Goal: Task Accomplishment & Management: Use online tool/utility

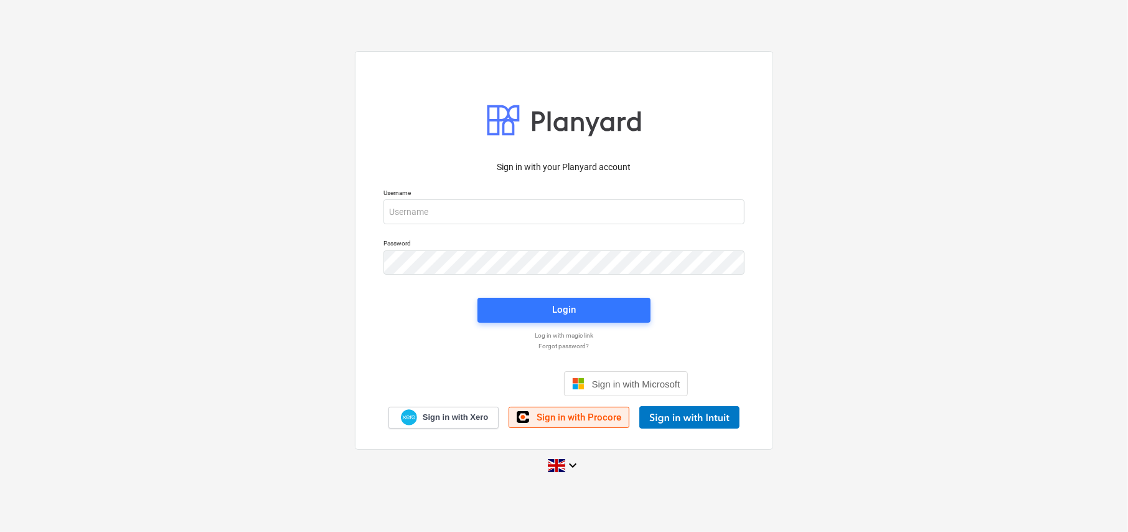
click at [572, 425] on link "Sign in with Procore" at bounding box center [569, 417] width 121 height 21
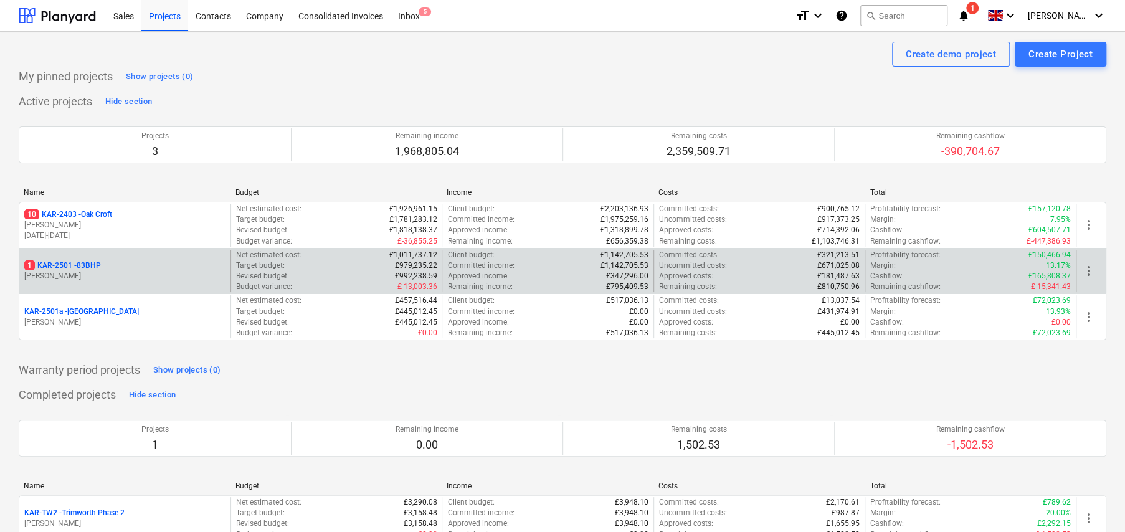
click at [95, 265] on p "1 KAR-2501 - 83BHP" at bounding box center [62, 265] width 77 height 11
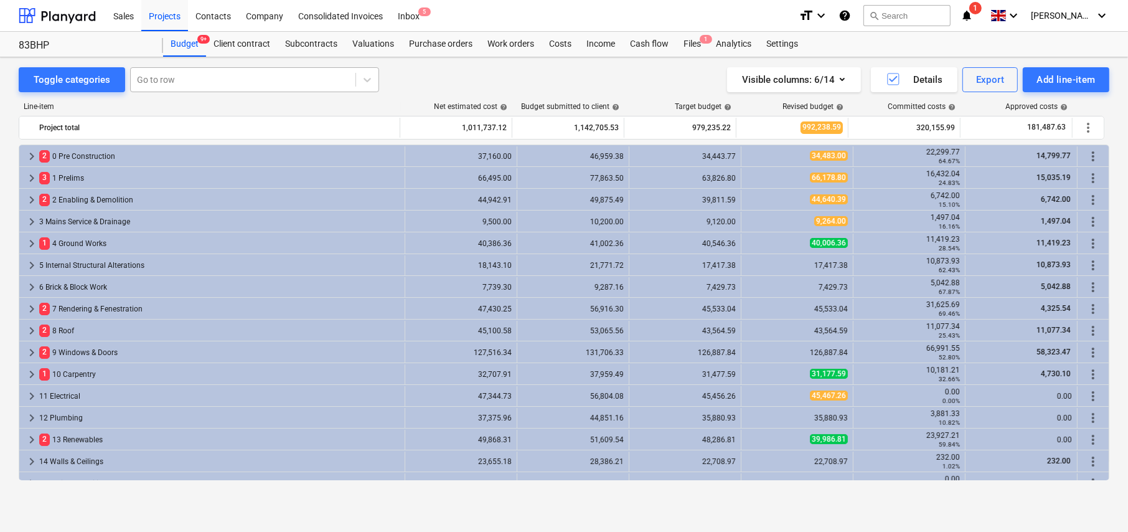
click at [149, 80] on div at bounding box center [243, 79] width 212 height 12
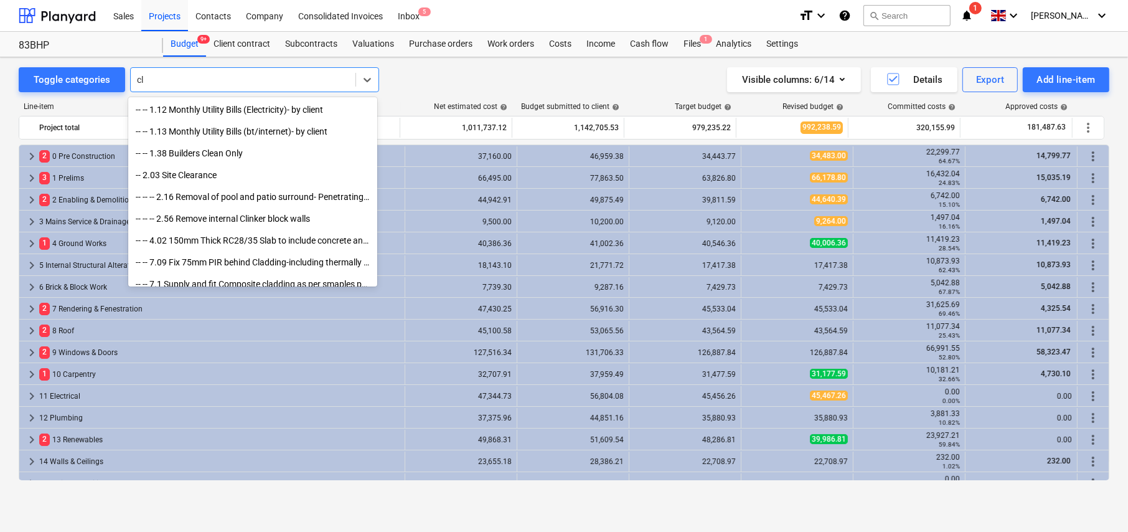
type input "c"
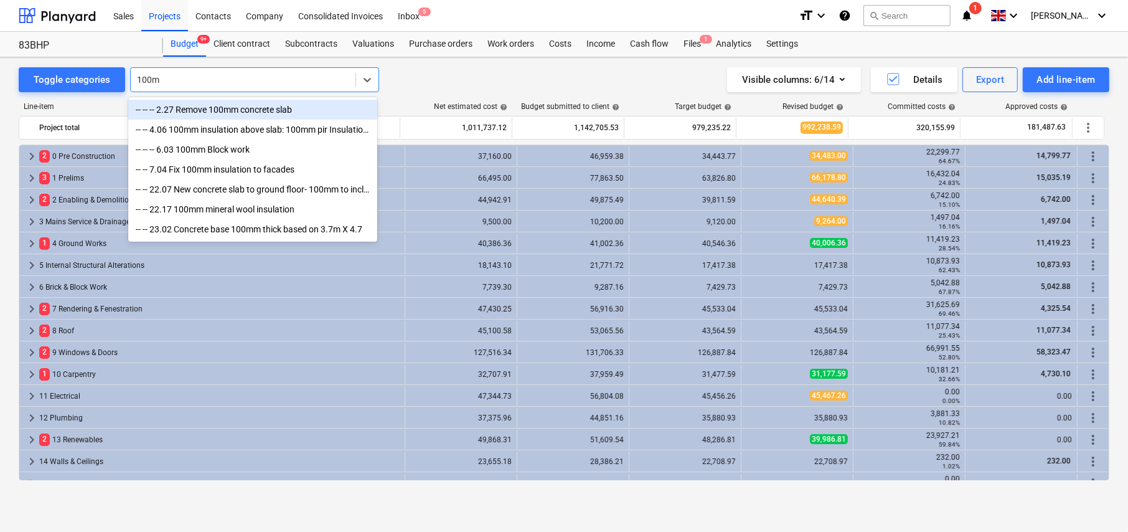
type input "100mm"
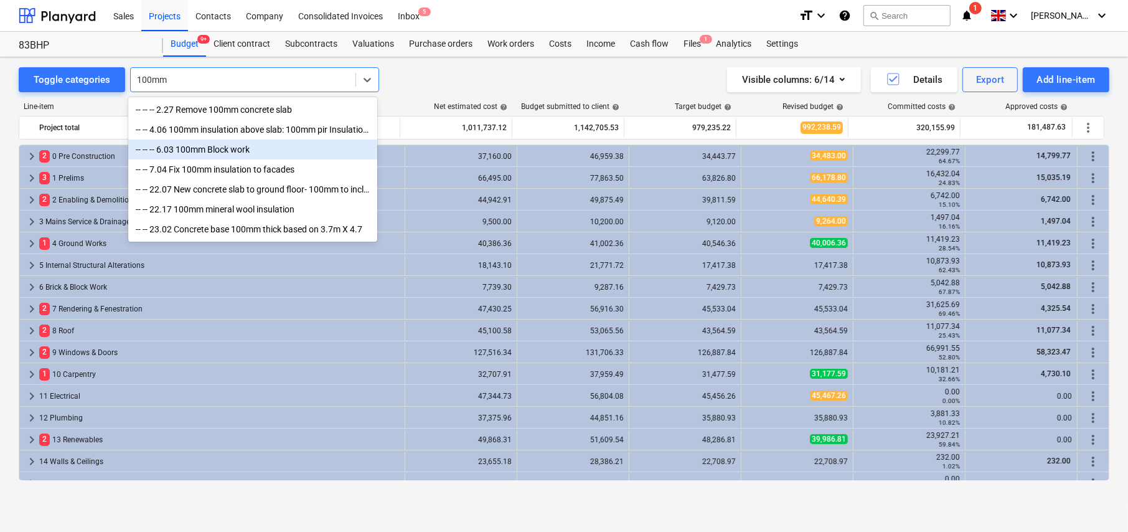
click at [186, 149] on div "-- -- -- 6.03 100mm Block work" at bounding box center [252, 149] width 249 height 20
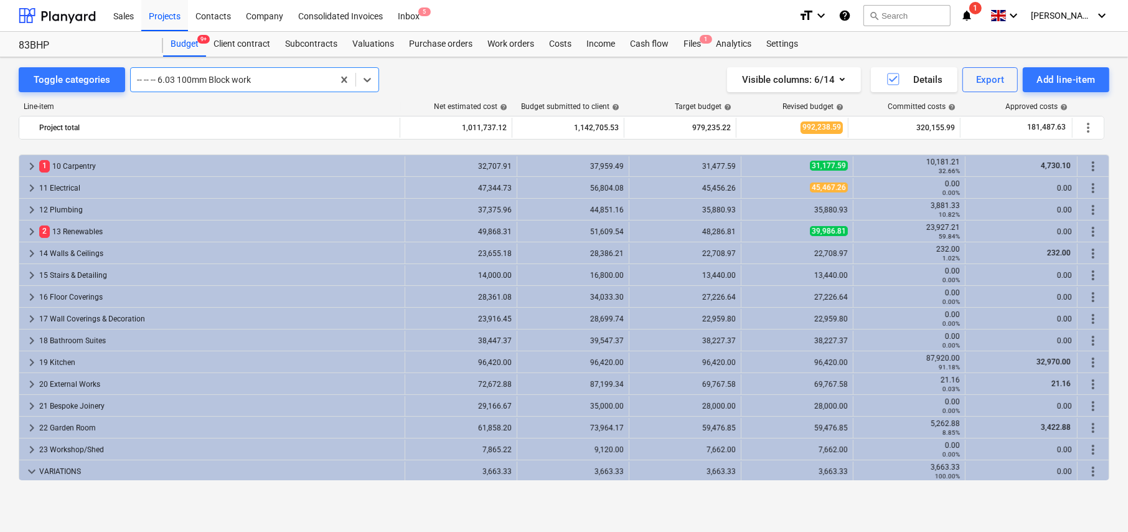
scroll to position [405, 0]
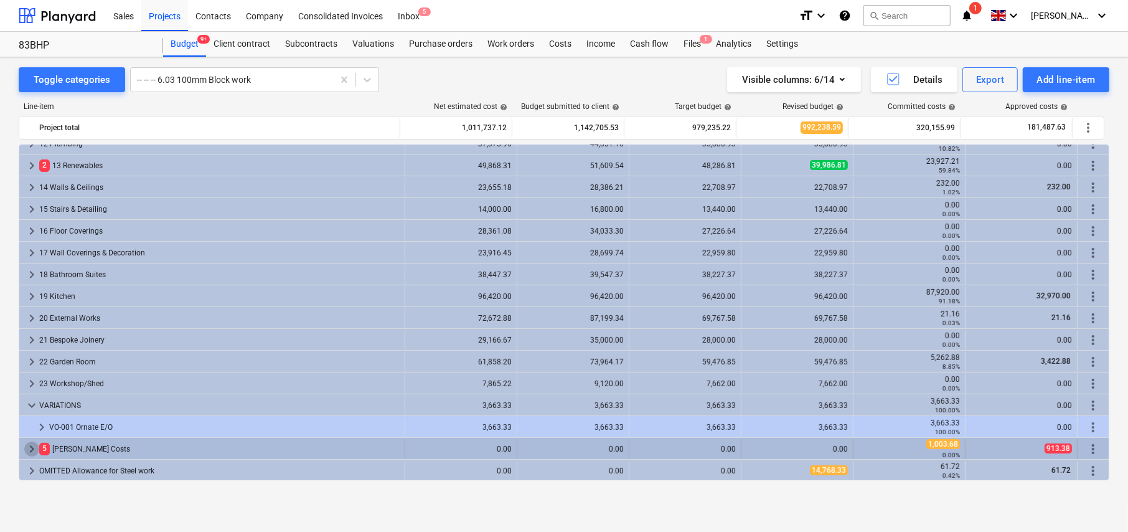
click at [35, 443] on span "keyboard_arrow_right" at bounding box center [31, 448] width 15 height 15
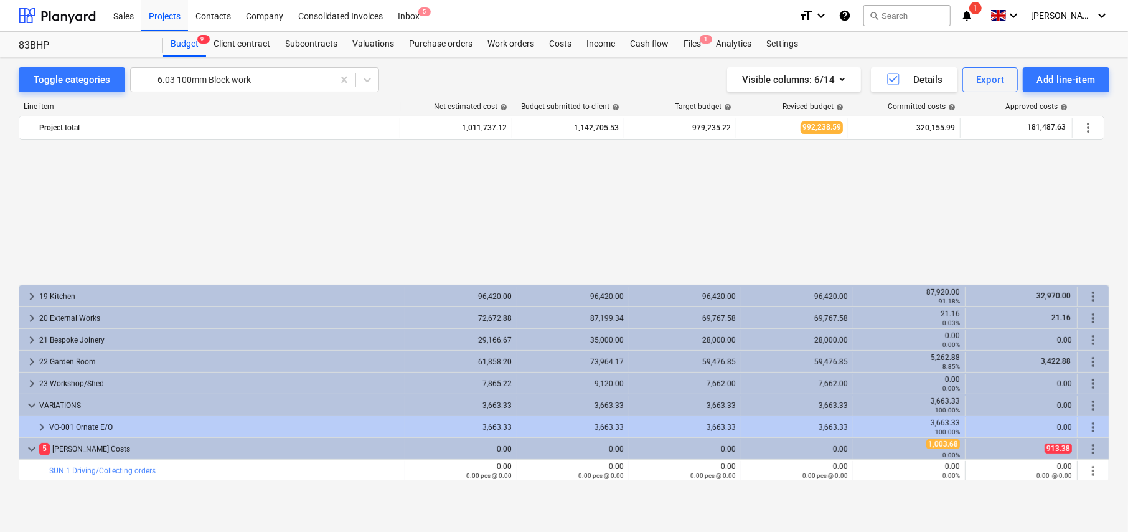
scroll to position [580, 0]
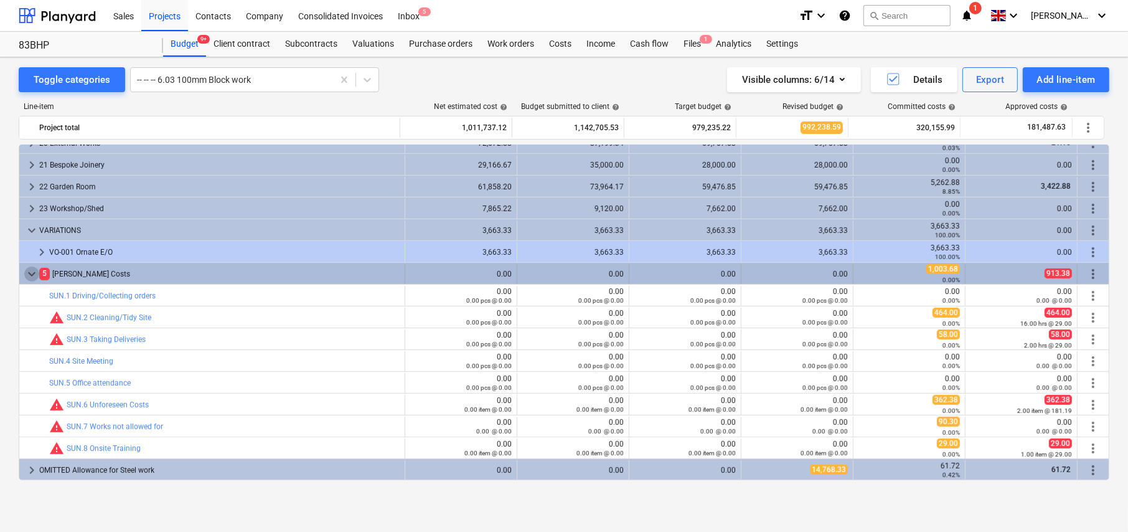
click at [31, 273] on span "keyboard_arrow_down" at bounding box center [31, 274] width 15 height 15
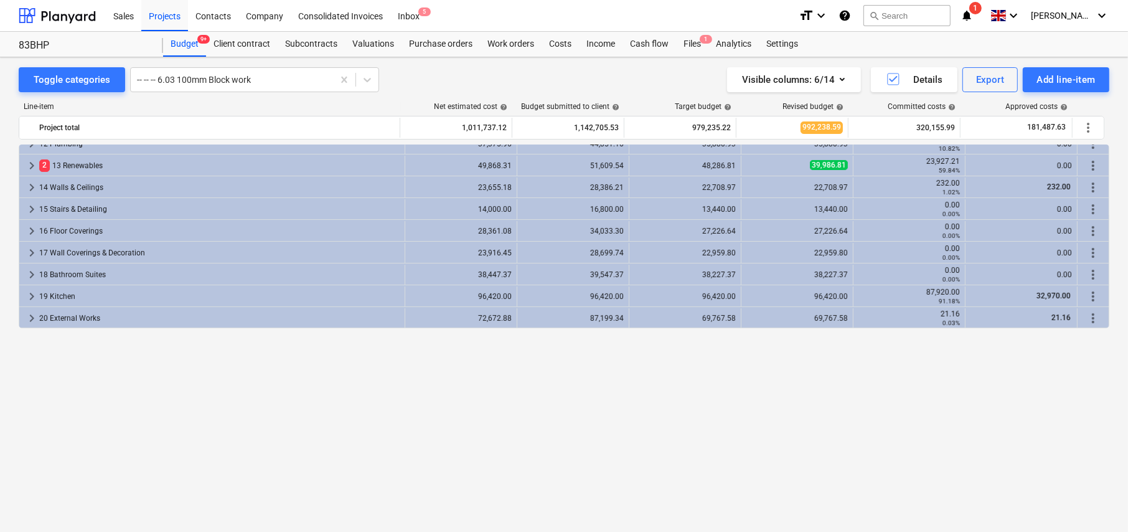
scroll to position [218, 0]
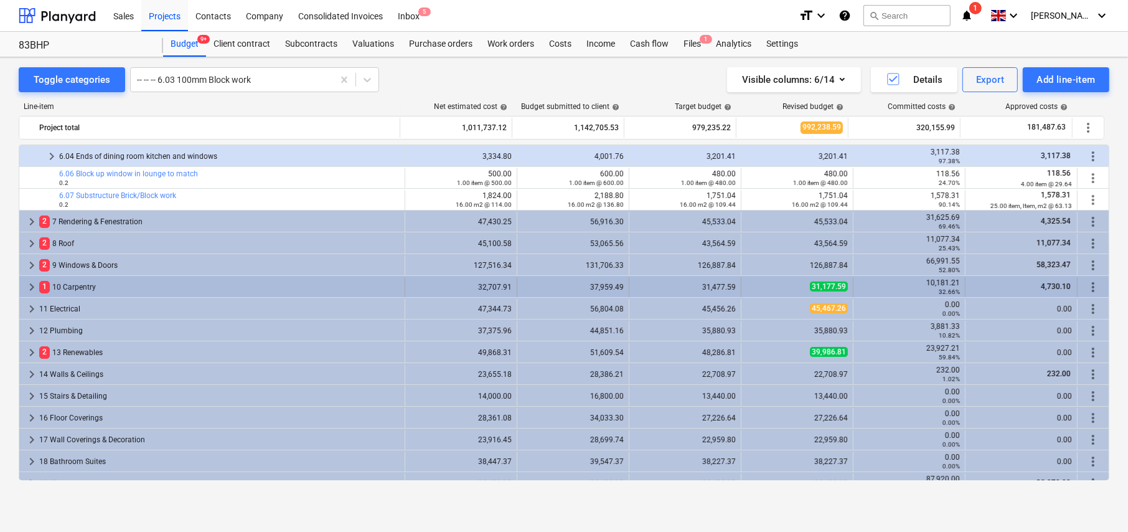
click at [31, 287] on span "keyboard_arrow_right" at bounding box center [31, 287] width 15 height 15
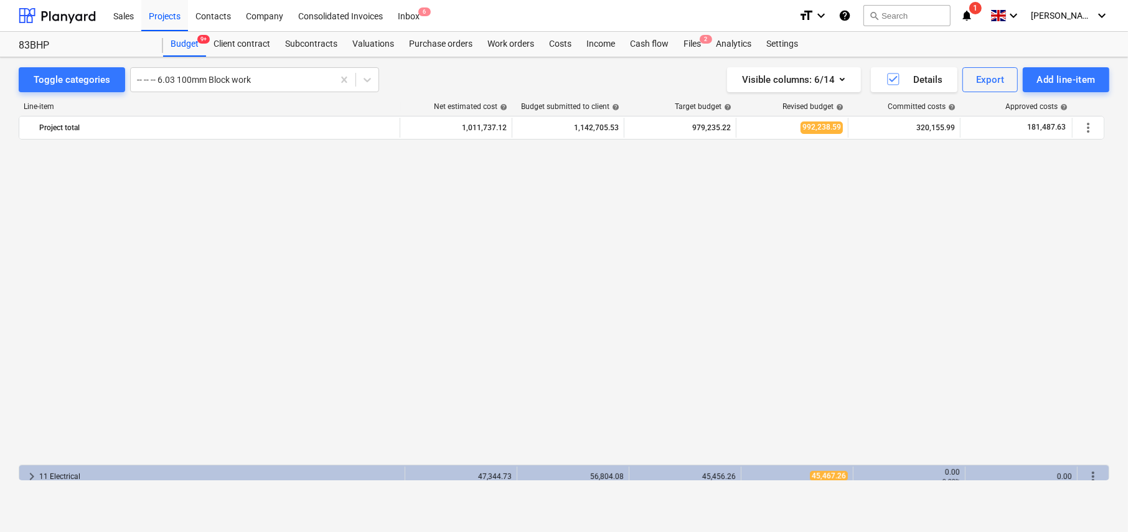
scroll to position [732, 0]
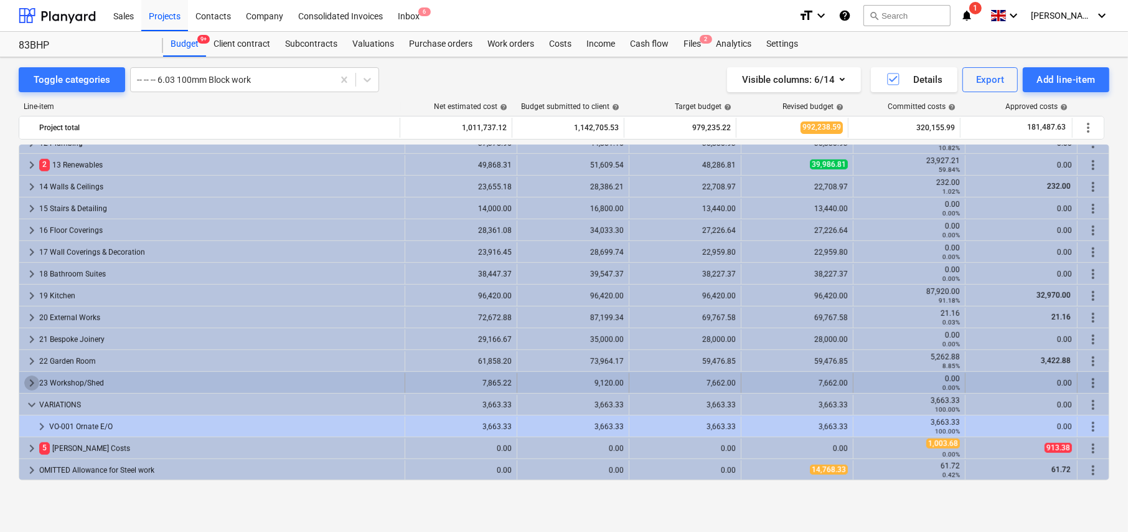
click at [31, 382] on span "keyboard_arrow_right" at bounding box center [31, 382] width 15 height 15
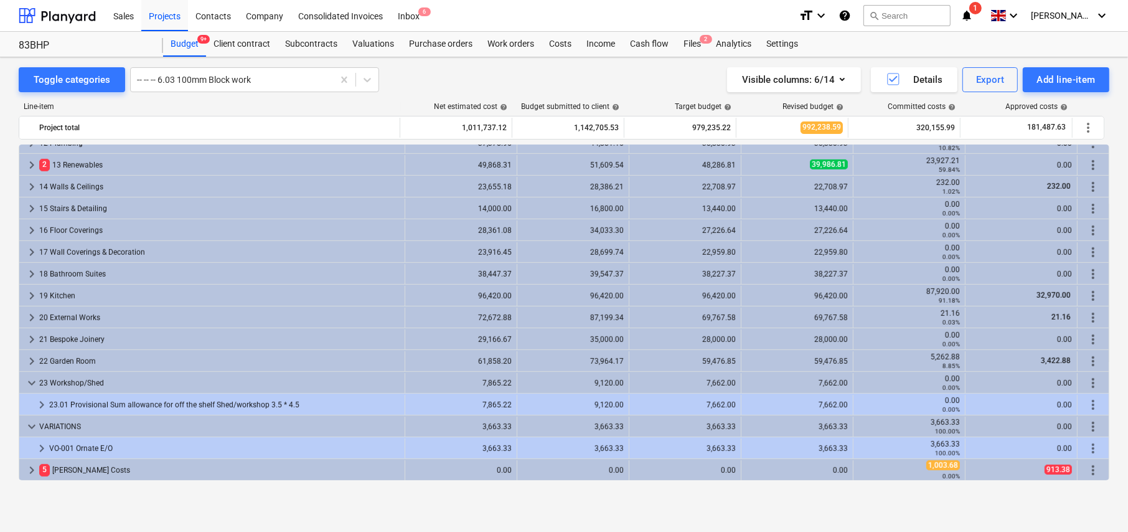
scroll to position [754, 0]
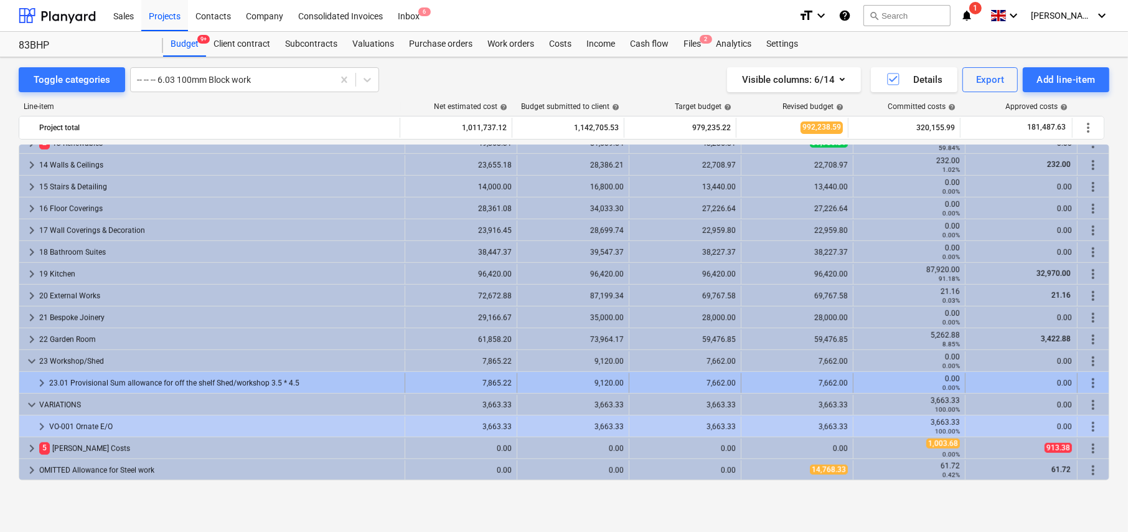
click at [35, 381] on span "keyboard_arrow_right" at bounding box center [41, 382] width 15 height 15
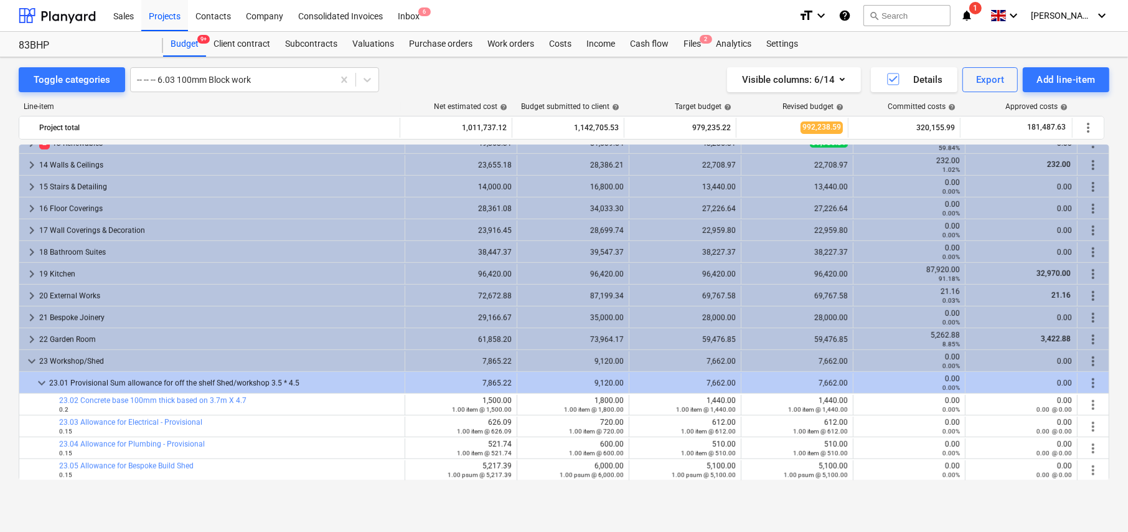
scroll to position [816, 0]
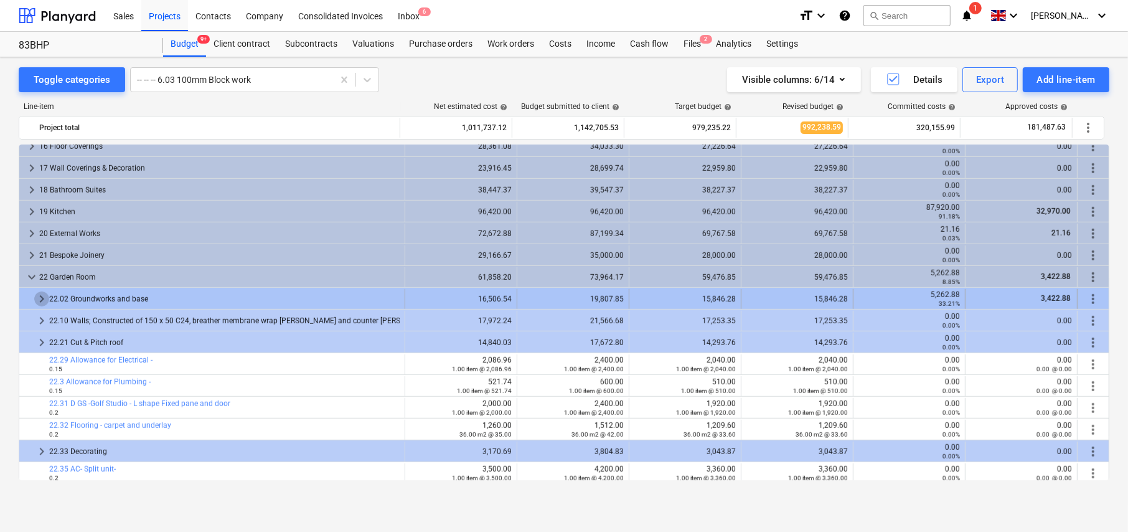
click at [37, 297] on span "keyboard_arrow_right" at bounding box center [41, 298] width 15 height 15
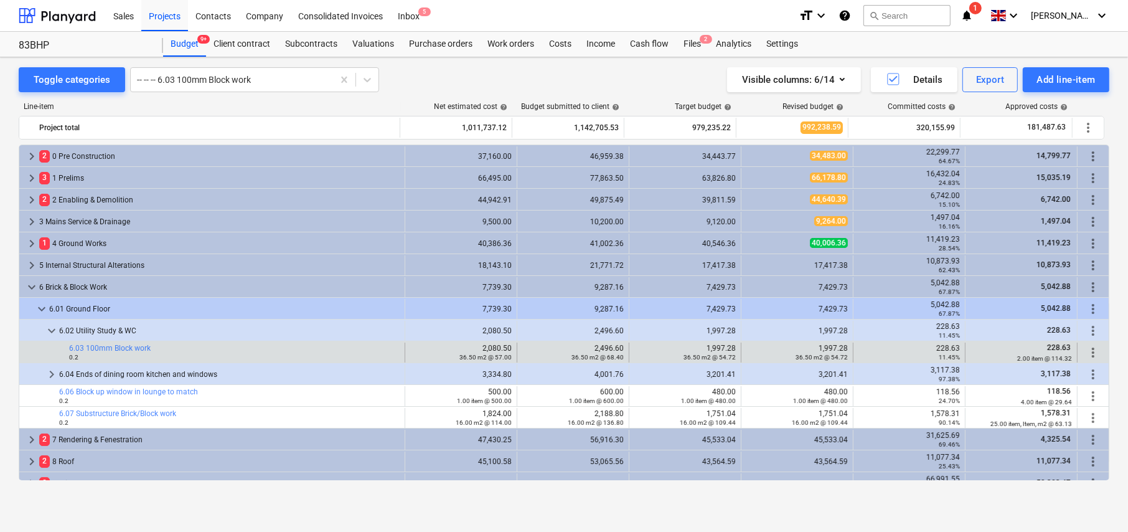
scroll to position [0, 0]
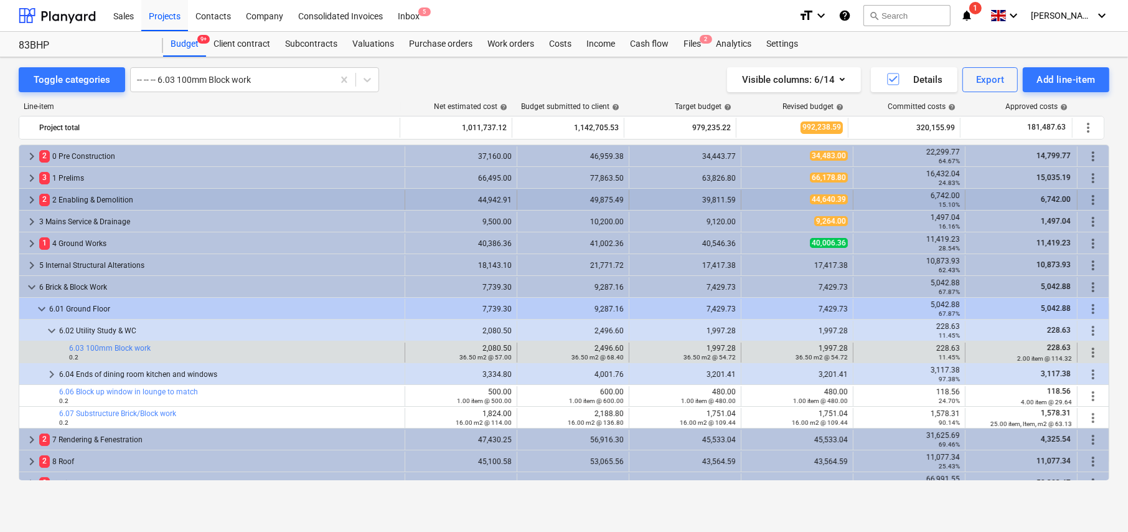
click at [31, 198] on span "keyboard_arrow_right" at bounding box center [31, 199] width 15 height 15
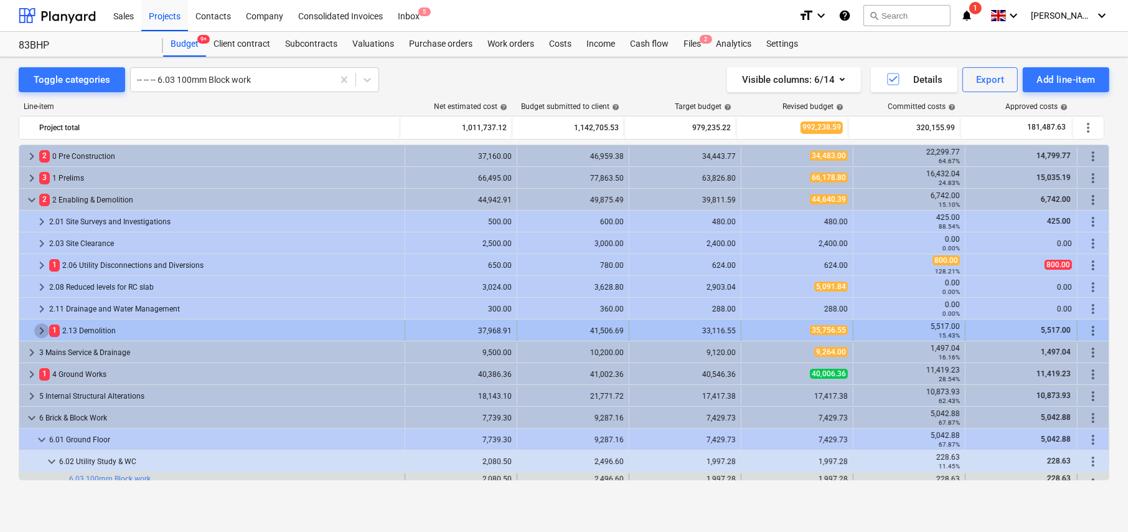
click at [39, 329] on span "keyboard_arrow_right" at bounding box center [41, 330] width 15 height 15
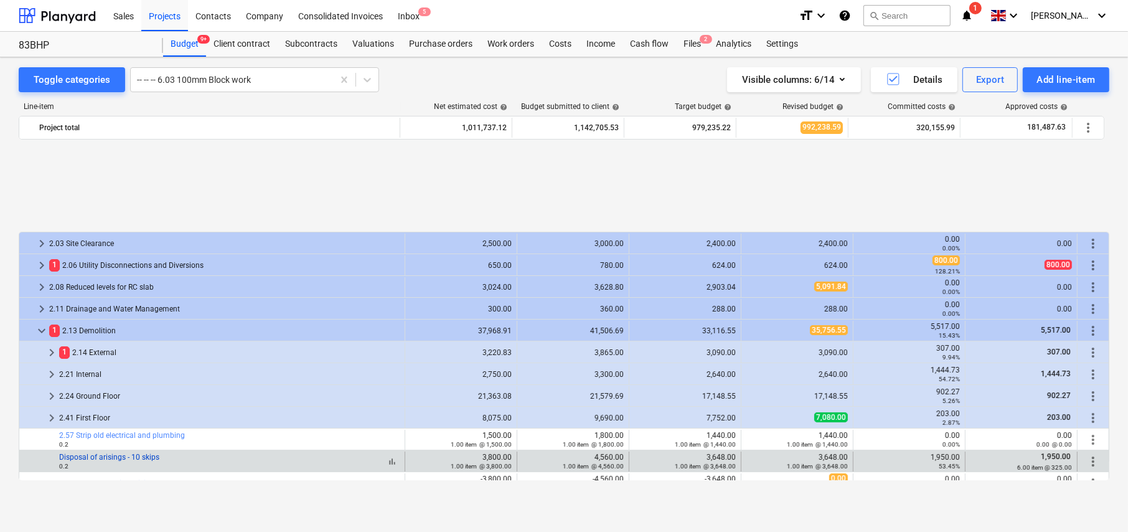
scroll to position [125, 0]
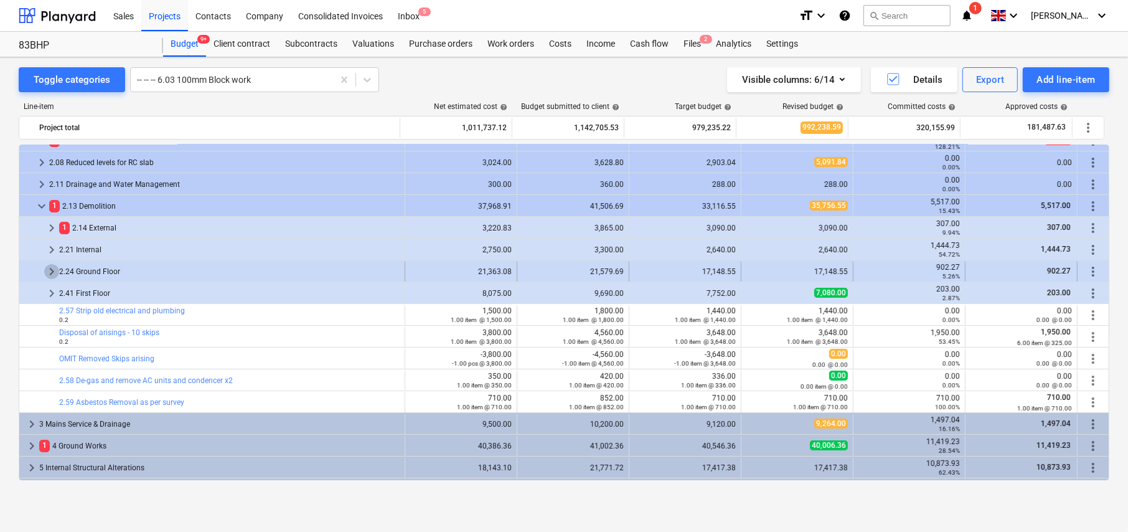
click at [50, 271] on span "keyboard_arrow_right" at bounding box center [51, 271] width 15 height 15
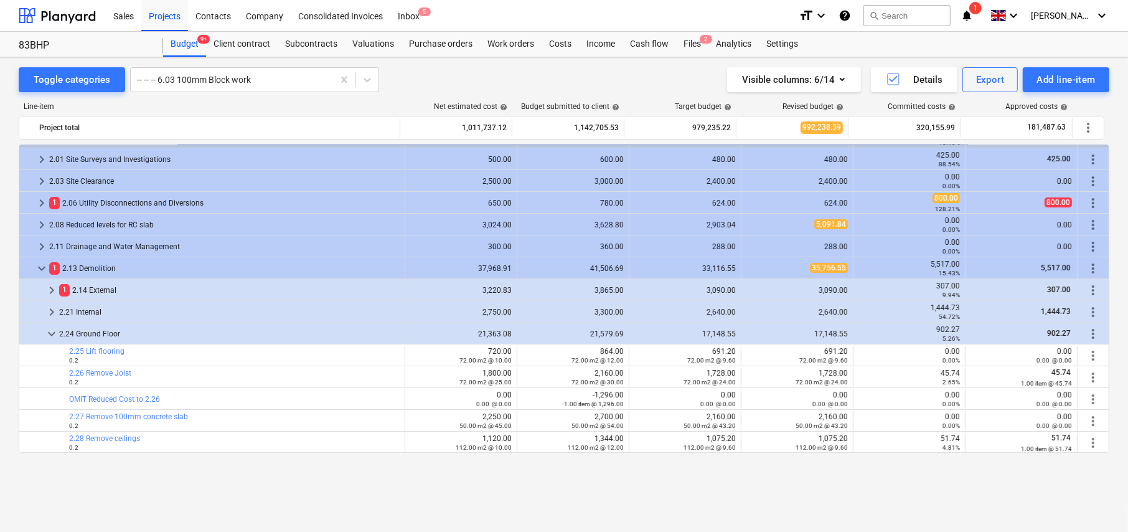
scroll to position [0, 0]
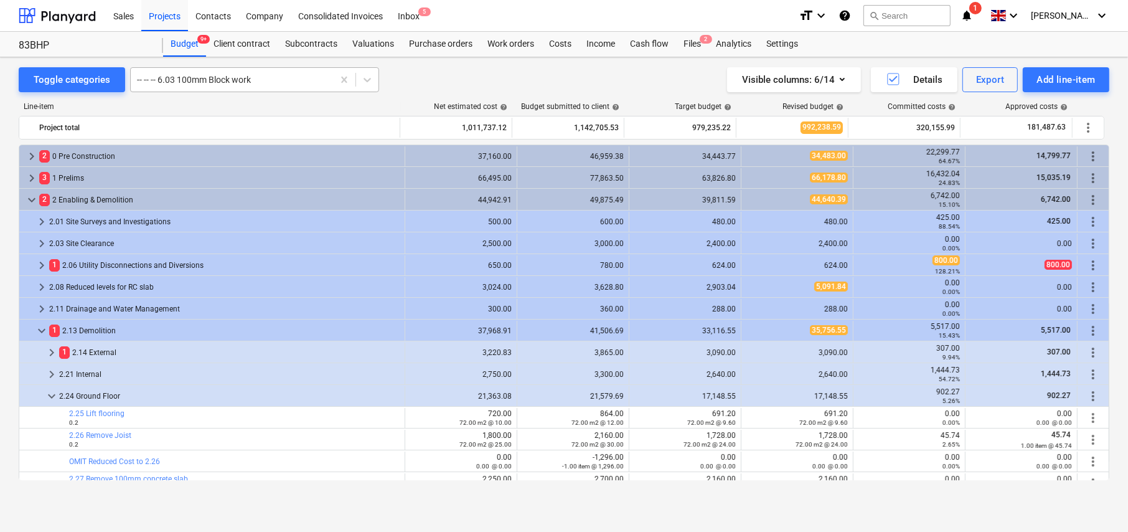
click at [234, 73] on div at bounding box center [232, 79] width 190 height 12
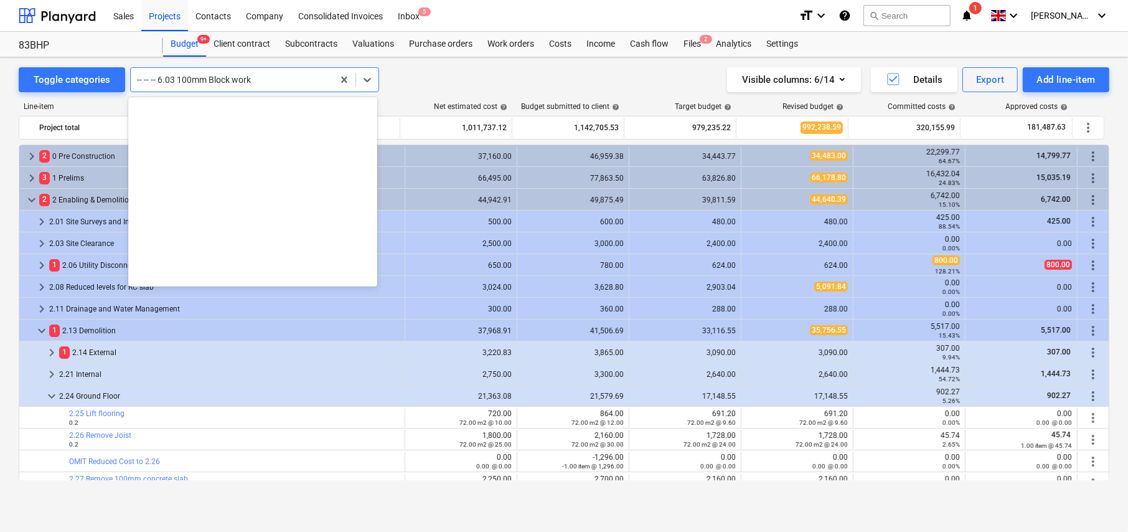
scroll to position [3770, 0]
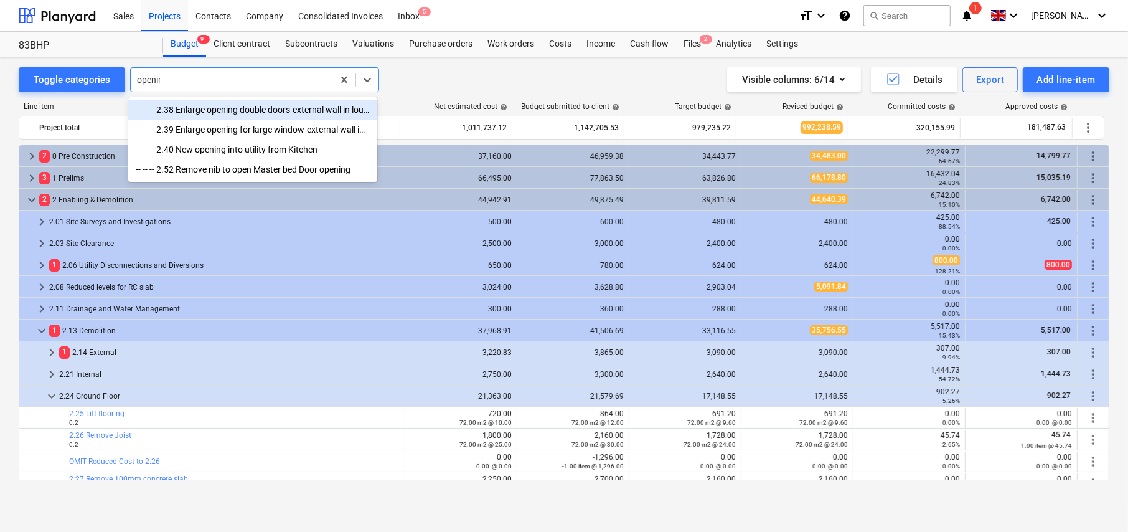
type input "opening"
click at [207, 77] on div at bounding box center [232, 79] width 190 height 12
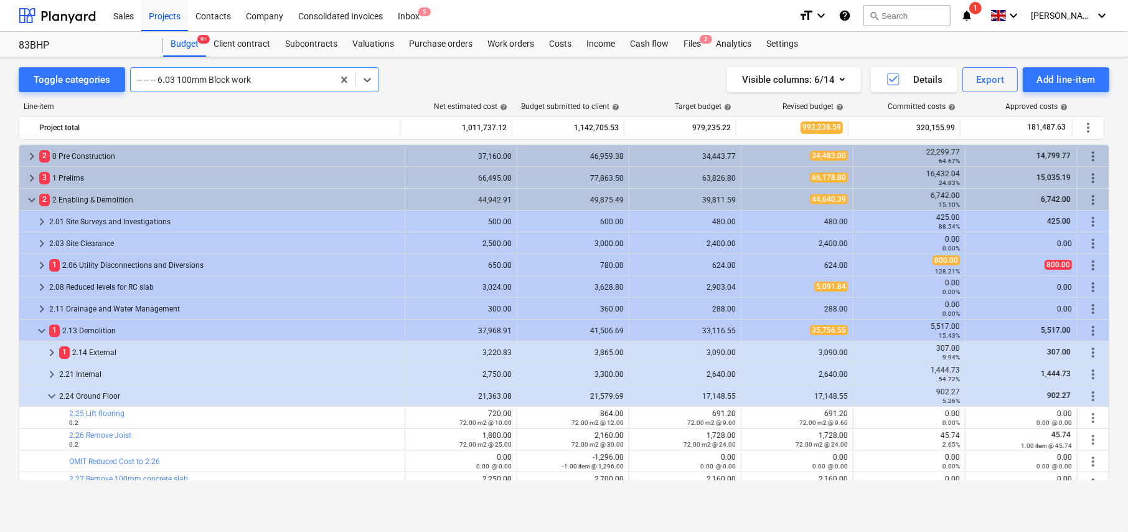
click at [207, 77] on div at bounding box center [232, 79] width 190 height 12
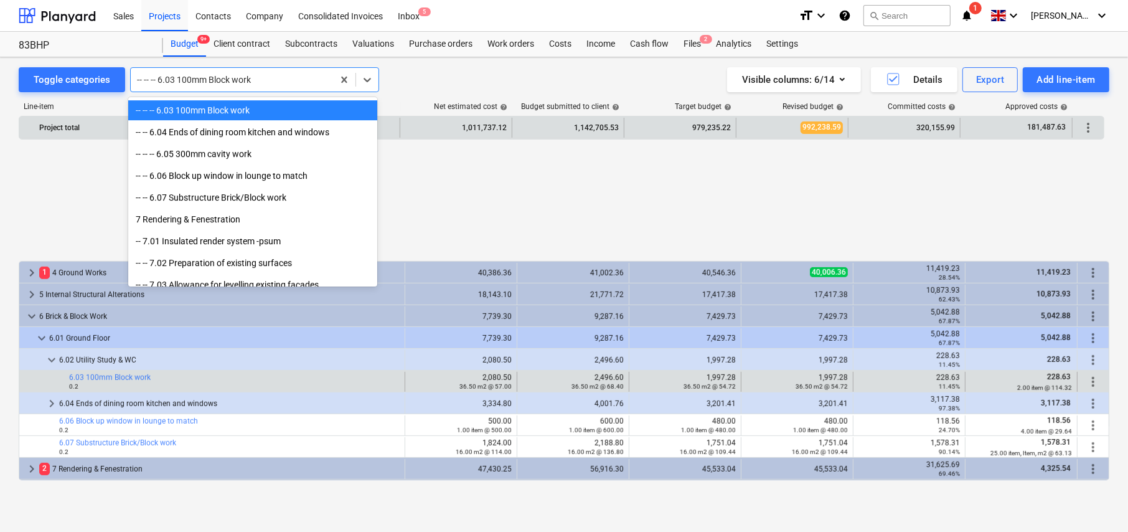
scroll to position [809, 0]
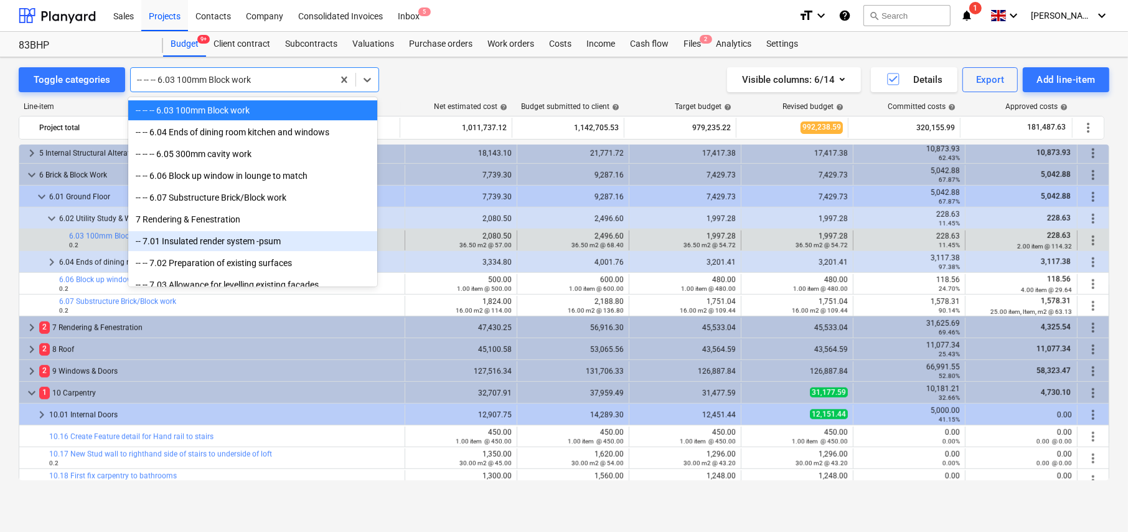
click at [439, 77] on div "Toggle categories option -- 7.01 Insulated render system -psum focused, 180 of …" at bounding box center [564, 79] width 1091 height 25
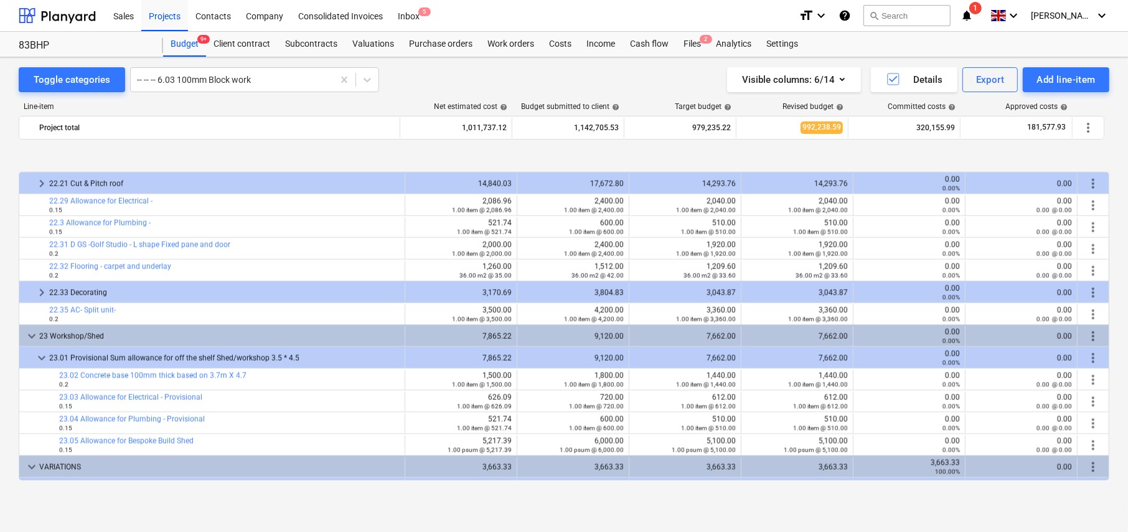
scroll to position [1887, 0]
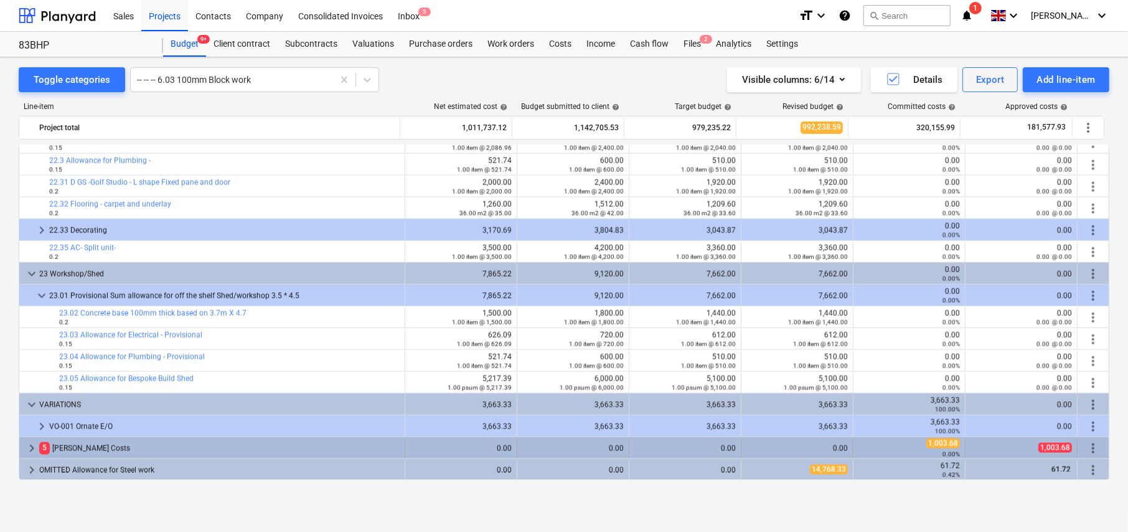
click at [31, 445] on span "keyboard_arrow_right" at bounding box center [31, 448] width 15 height 15
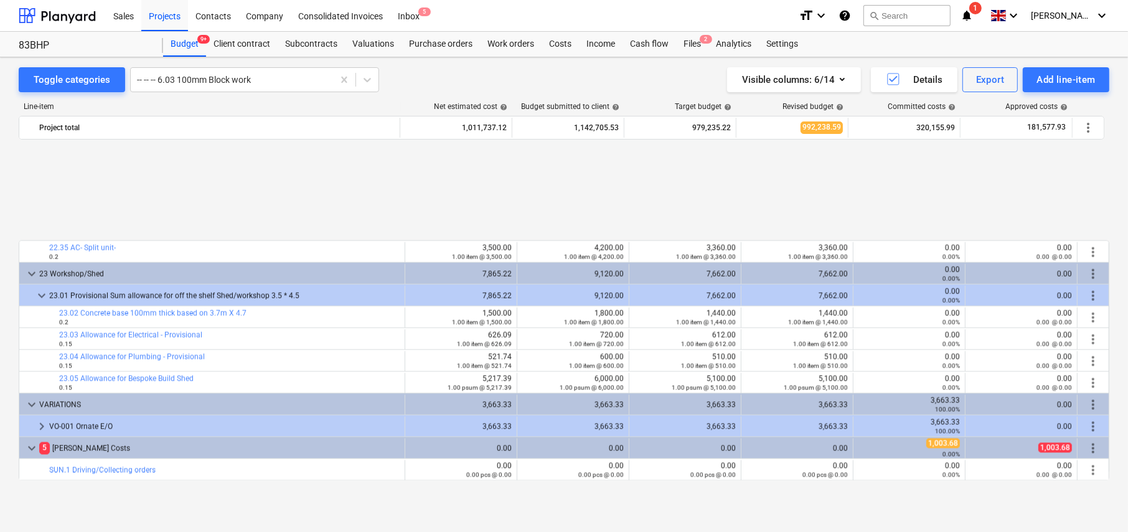
scroll to position [2062, 0]
